Goal: Task Accomplishment & Management: Manage account settings

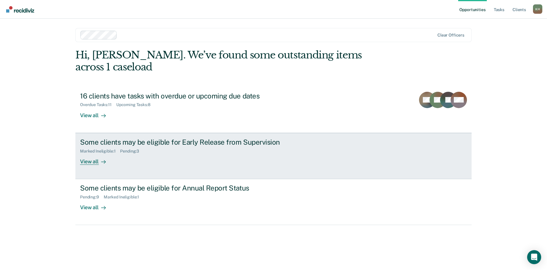
click at [123, 138] on div "Some clients may be eligible for Early Release from Supervision" at bounding box center [182, 142] width 205 height 8
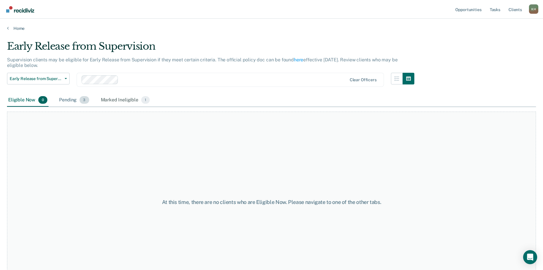
click at [70, 99] on div "Pending 3" at bounding box center [74, 100] width 32 height 13
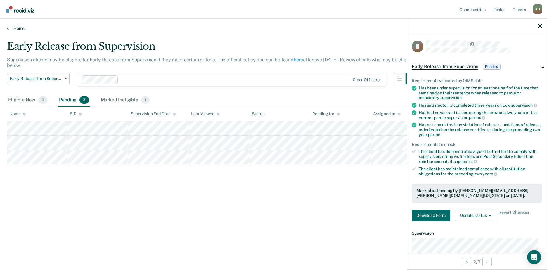
click at [16, 28] on link "Home" at bounding box center [273, 28] width 533 height 5
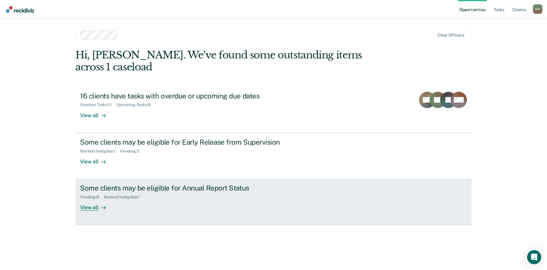
click at [205, 184] on div "Some clients may be eligible for Annual Report Status" at bounding box center [182, 188] width 205 height 8
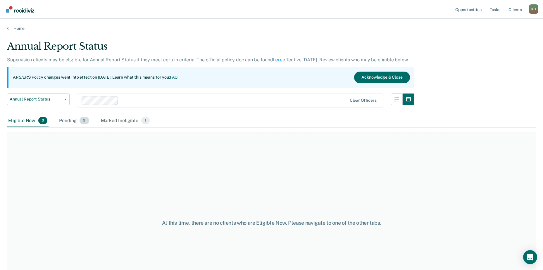
click at [69, 122] on div "Pending 9" at bounding box center [74, 121] width 32 height 13
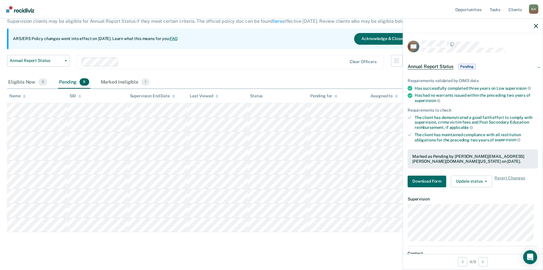
scroll to position [43, 0]
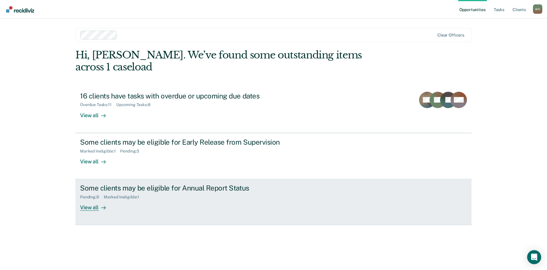
click at [191, 184] on div "Some clients may be eligible for Annual Report Status" at bounding box center [182, 188] width 205 height 8
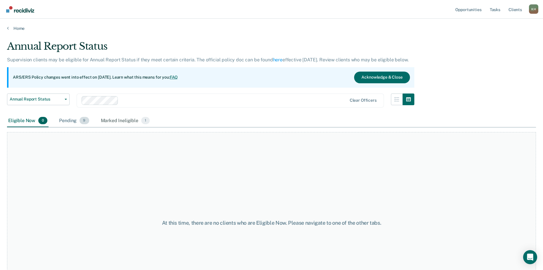
click at [70, 118] on div "Pending 9" at bounding box center [74, 121] width 32 height 13
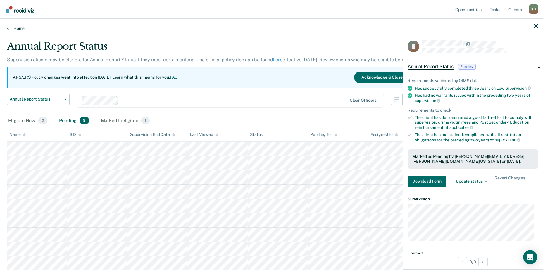
click at [17, 27] on link "Home" at bounding box center [271, 28] width 529 height 5
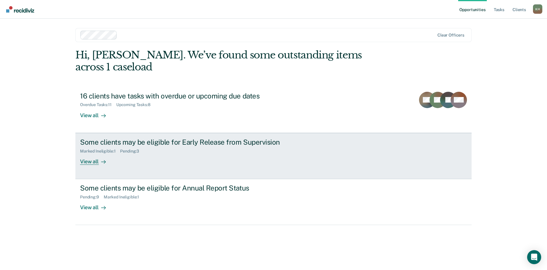
click at [167, 138] on div "Some clients may be eligible for Early Release from Supervision" at bounding box center [182, 142] width 205 height 8
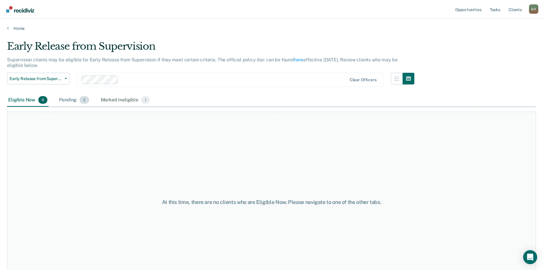
click at [69, 99] on div "Pending 3" at bounding box center [74, 100] width 32 height 13
